Goal: Information Seeking & Learning: Learn about a topic

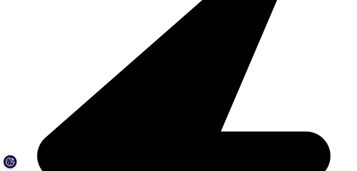
scroll to position [1224, 0]
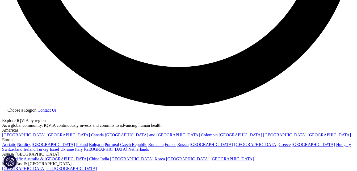
scroll to position [964, 0]
